Goal: Task Accomplishment & Management: Use online tool/utility

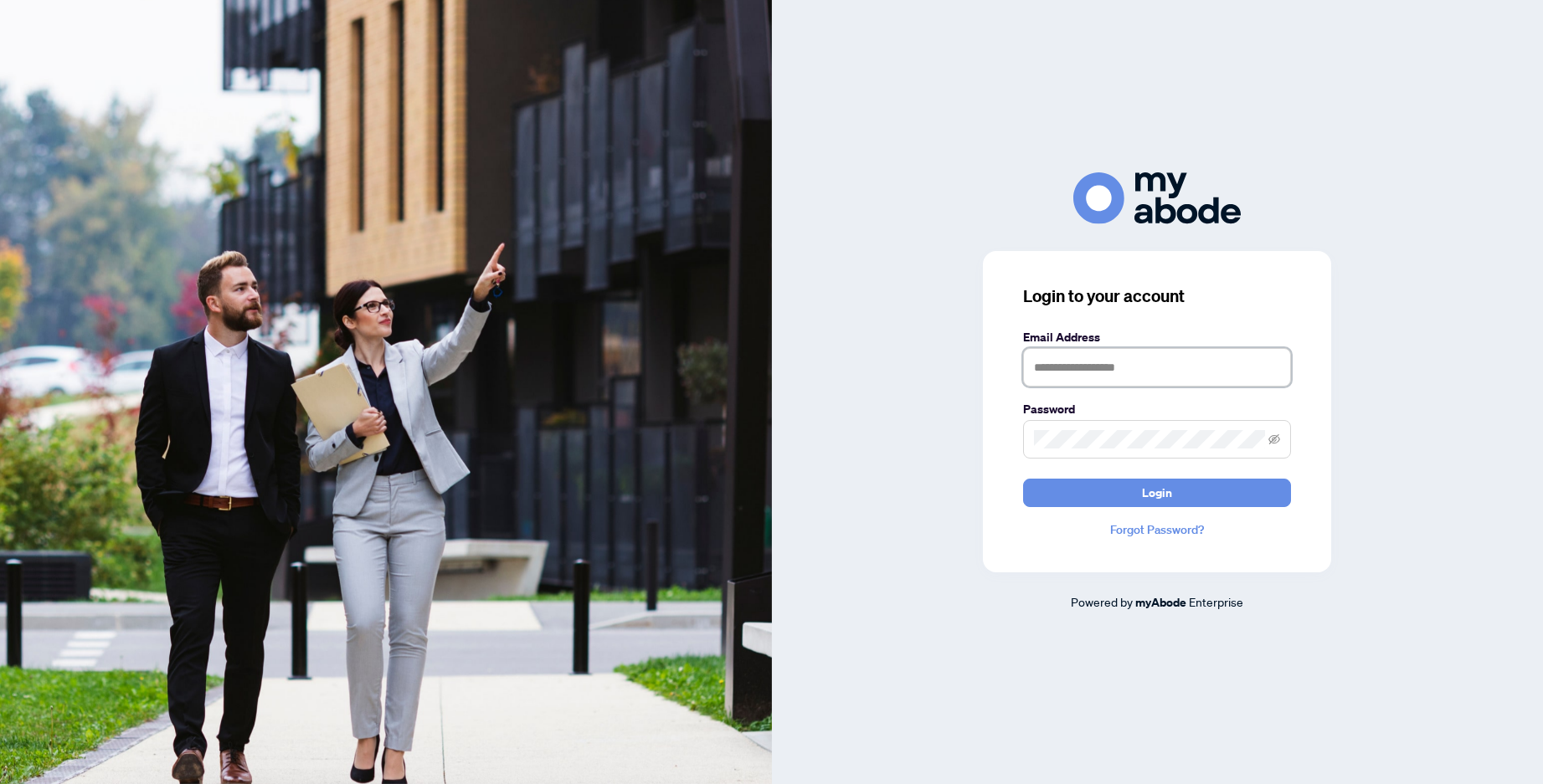
type input "**********"
click at [1143, 495] on span "Login" at bounding box center [1157, 493] width 30 height 27
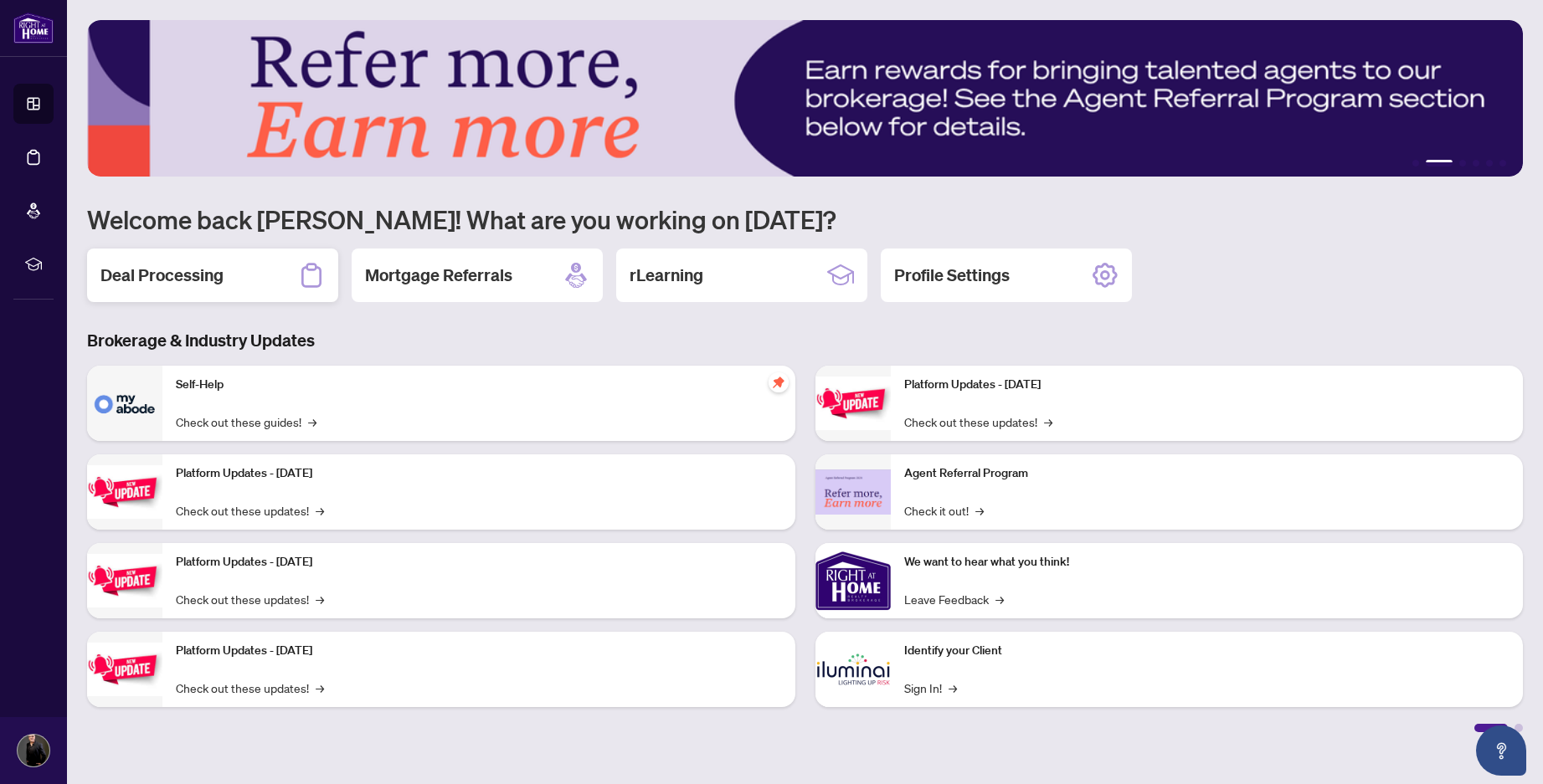
click at [225, 268] on div "Deal Processing" at bounding box center [212, 276] width 251 height 54
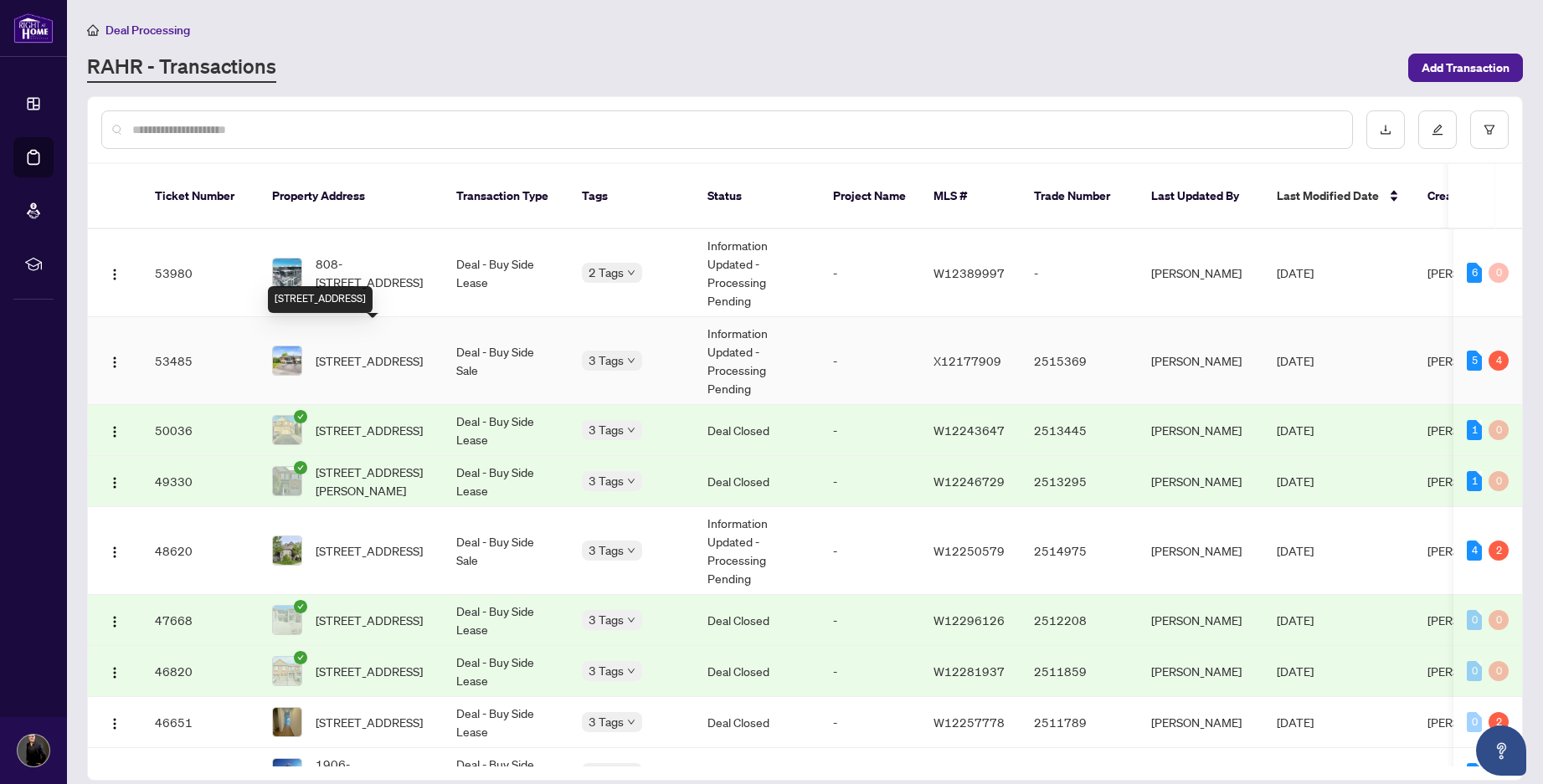
click at [398, 352] on span "[STREET_ADDRESS]" at bounding box center [370, 361] width 107 height 19
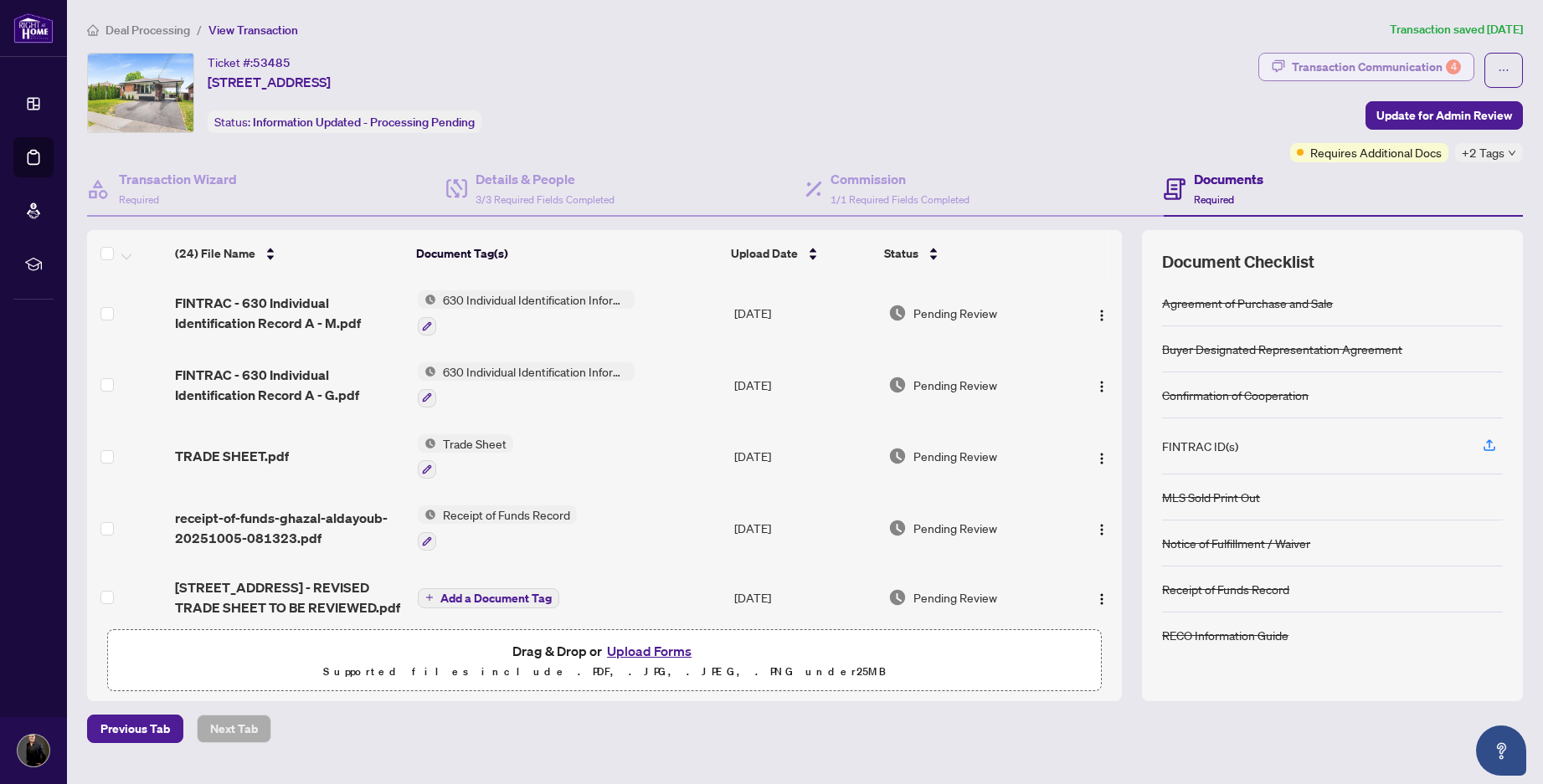
click at [1417, 65] on div "Transaction Communication 4" at bounding box center [1376, 67] width 169 height 27
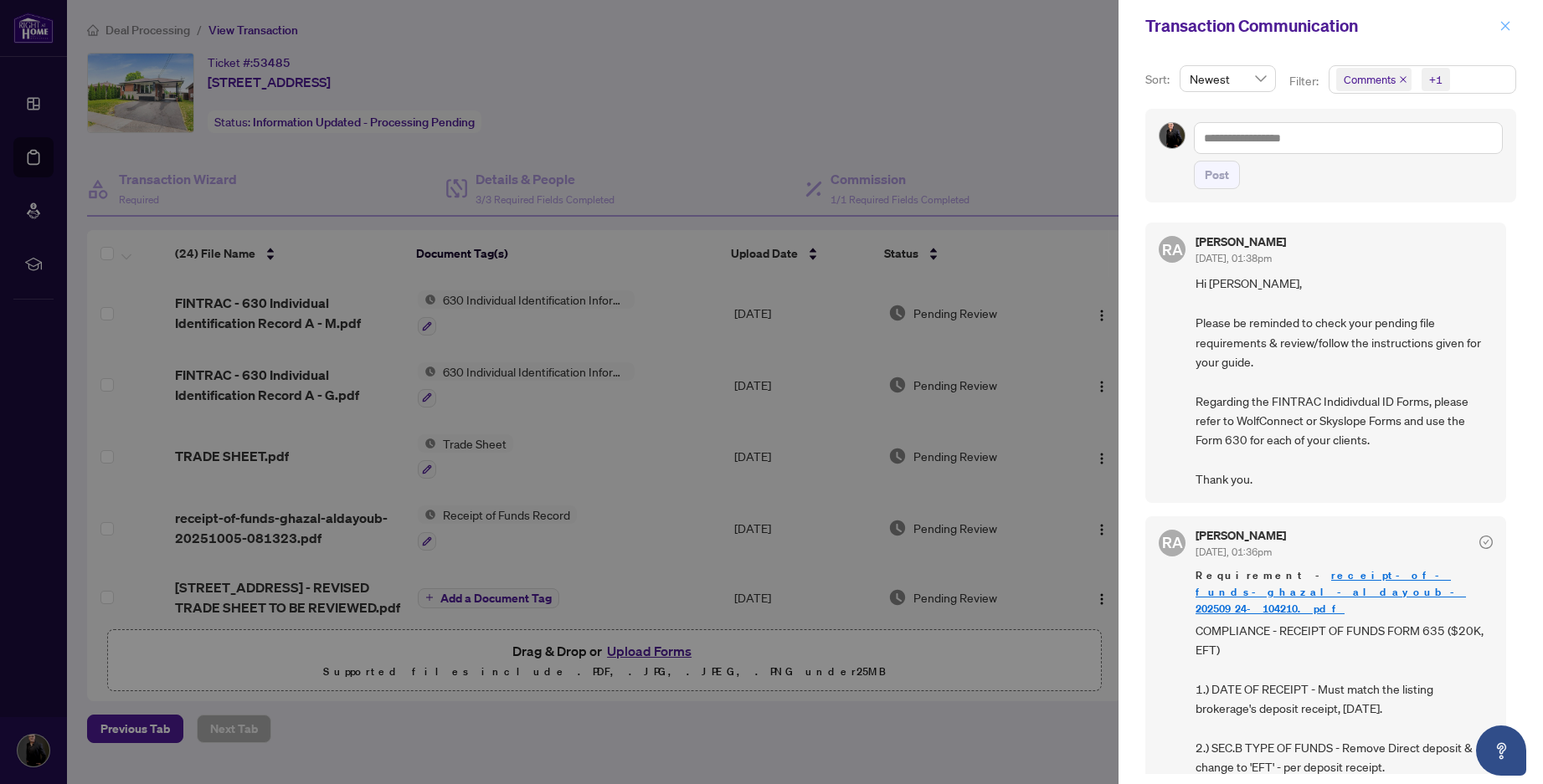
click at [1508, 28] on icon "close" at bounding box center [1505, 25] width 12 height 12
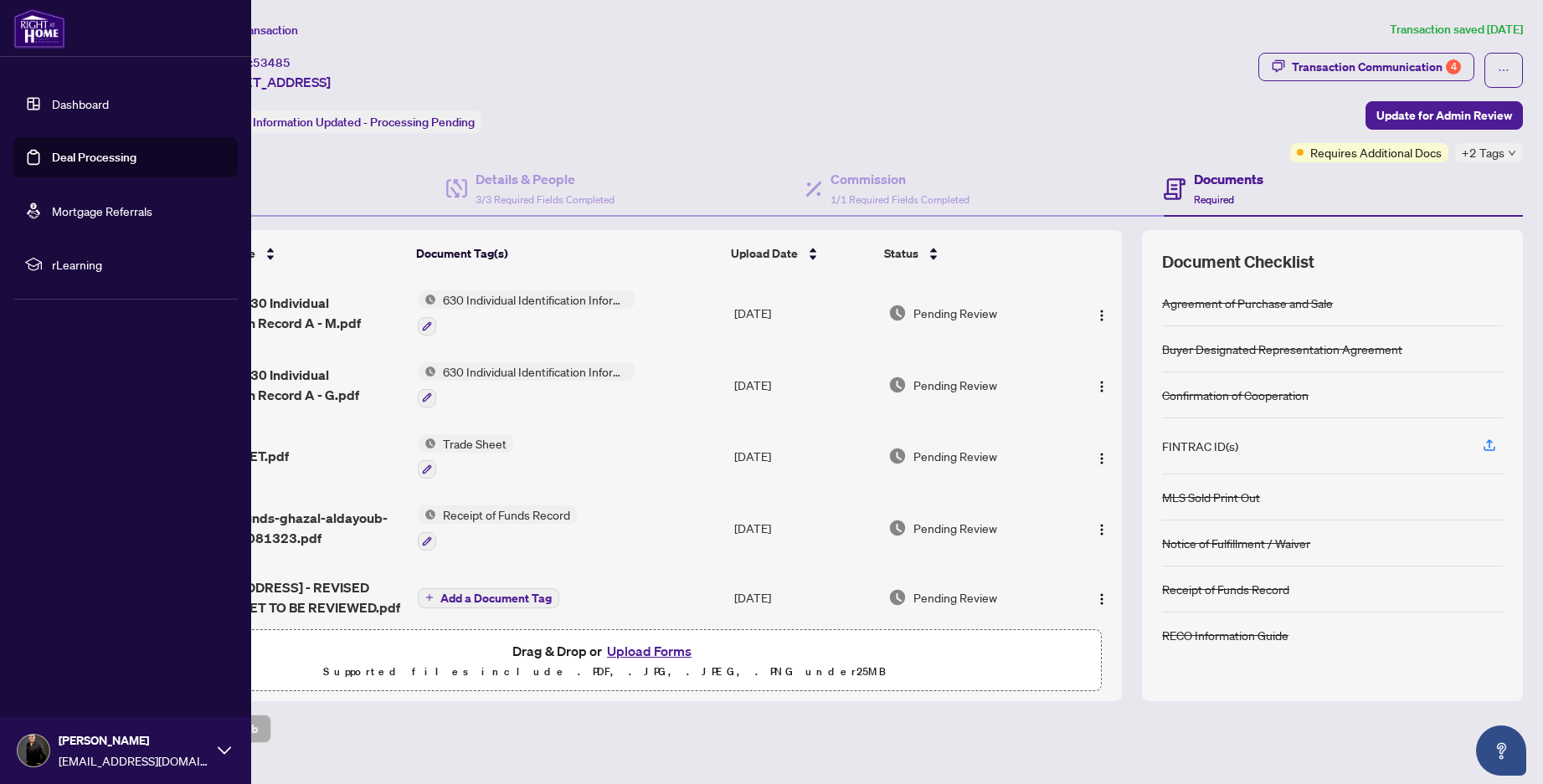
click at [52, 104] on link "Dashboard" at bounding box center [81, 104] width 57 height 15
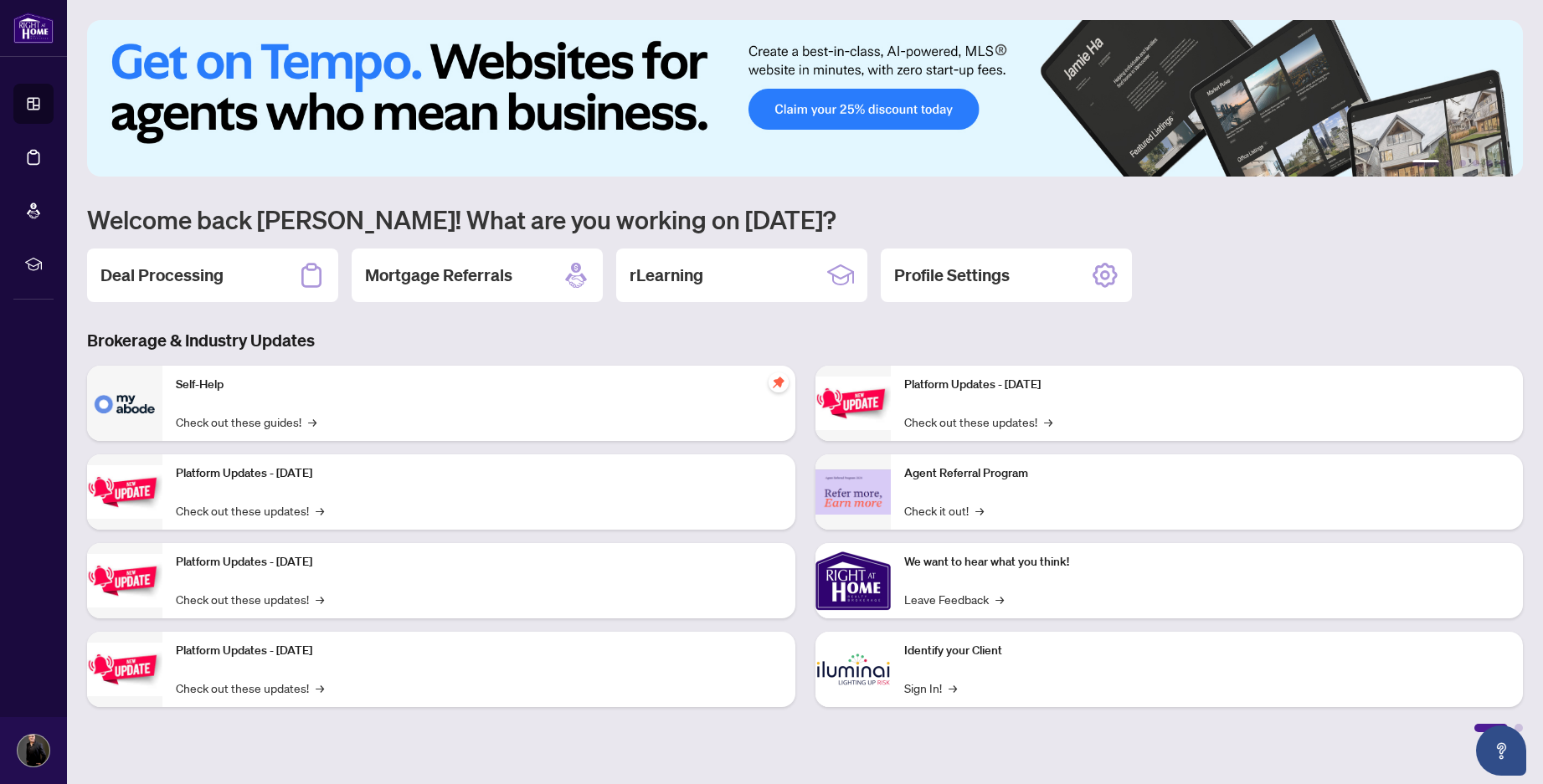
drag, startPoint x: 160, startPoint y: 285, endPoint x: 191, endPoint y: 283, distance: 31.1
click at [160, 285] on h2 "Deal Processing" at bounding box center [161, 276] width 123 height 23
